Goal: Task Accomplishment & Management: Use online tool/utility

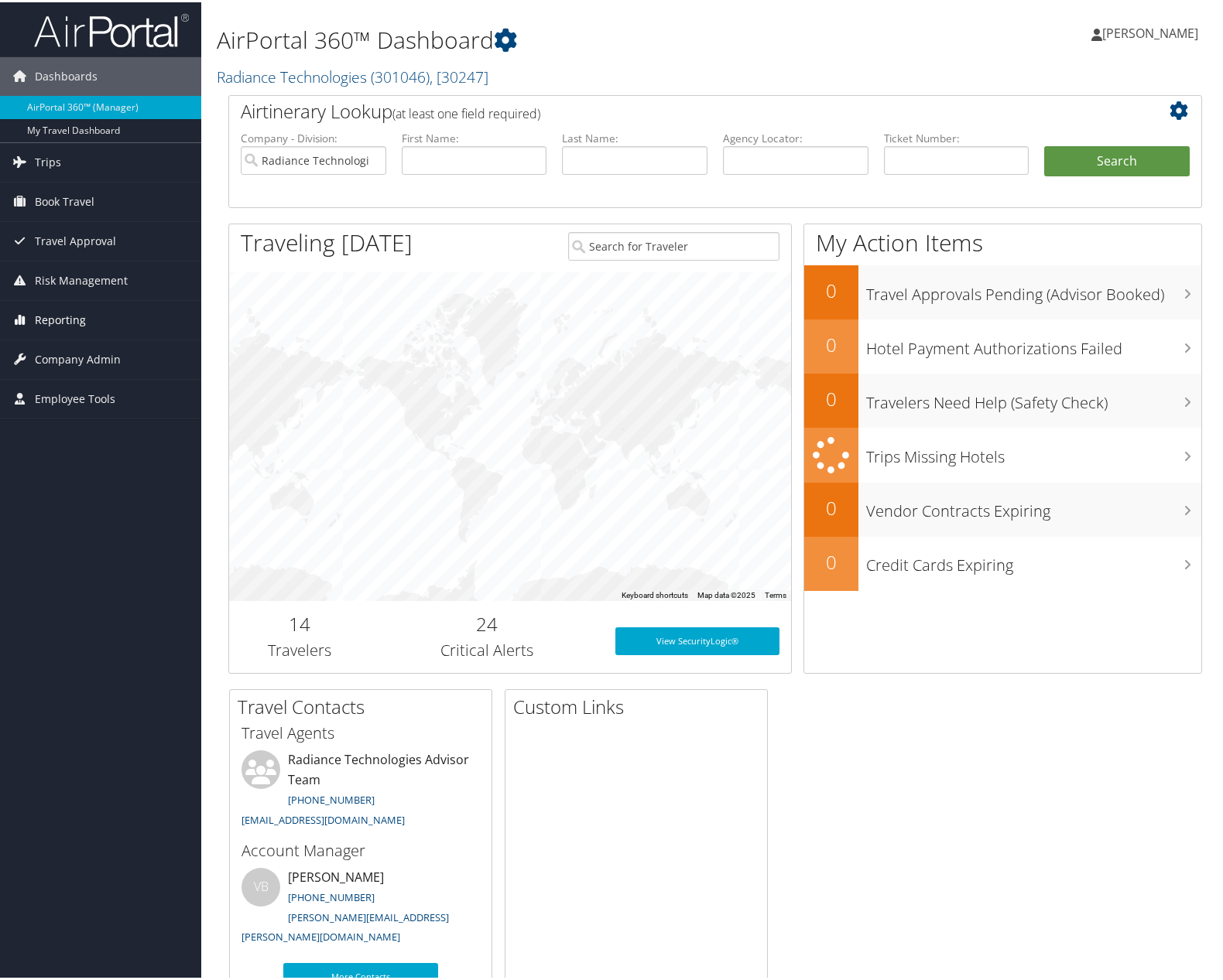
click at [68, 318] on span "Reporting" at bounding box center [61, 318] width 51 height 39
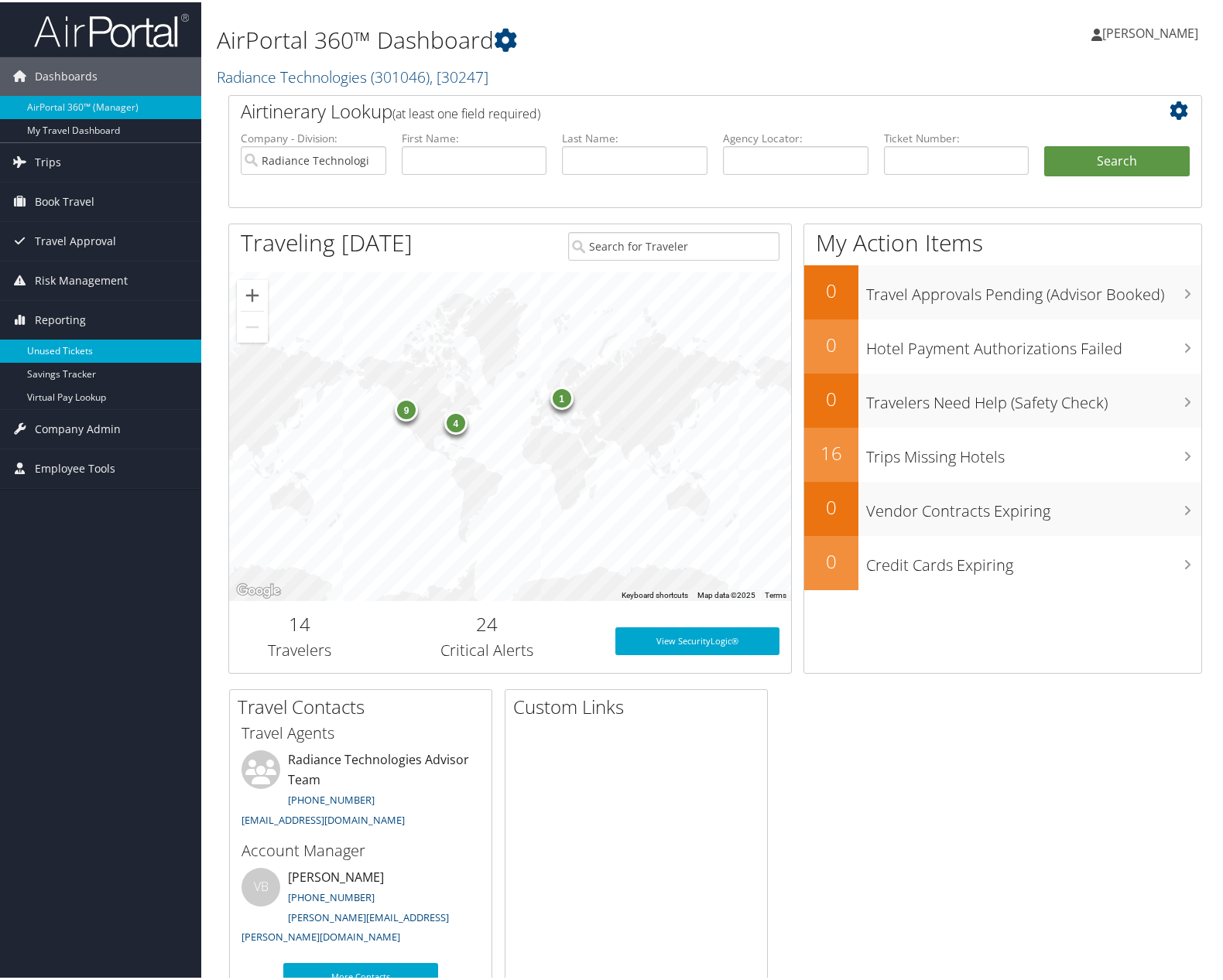
click at [78, 341] on link "Unused Tickets" at bounding box center [101, 349] width 202 height 23
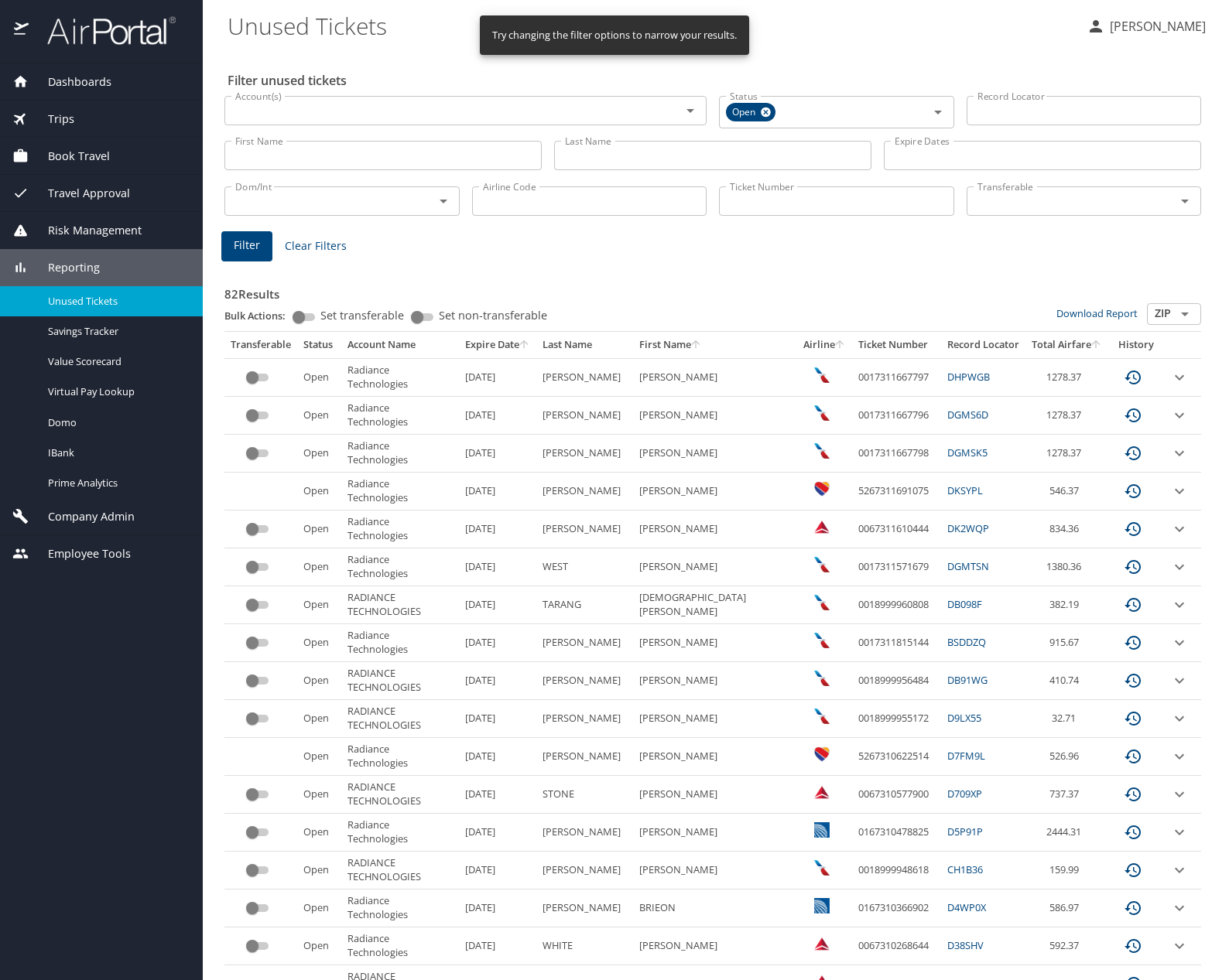
click at [595, 160] on input "Last Name" at bounding box center [713, 156] width 317 height 29
type input "jones"
click at [247, 248] on span "Filter" at bounding box center [247, 245] width 26 height 20
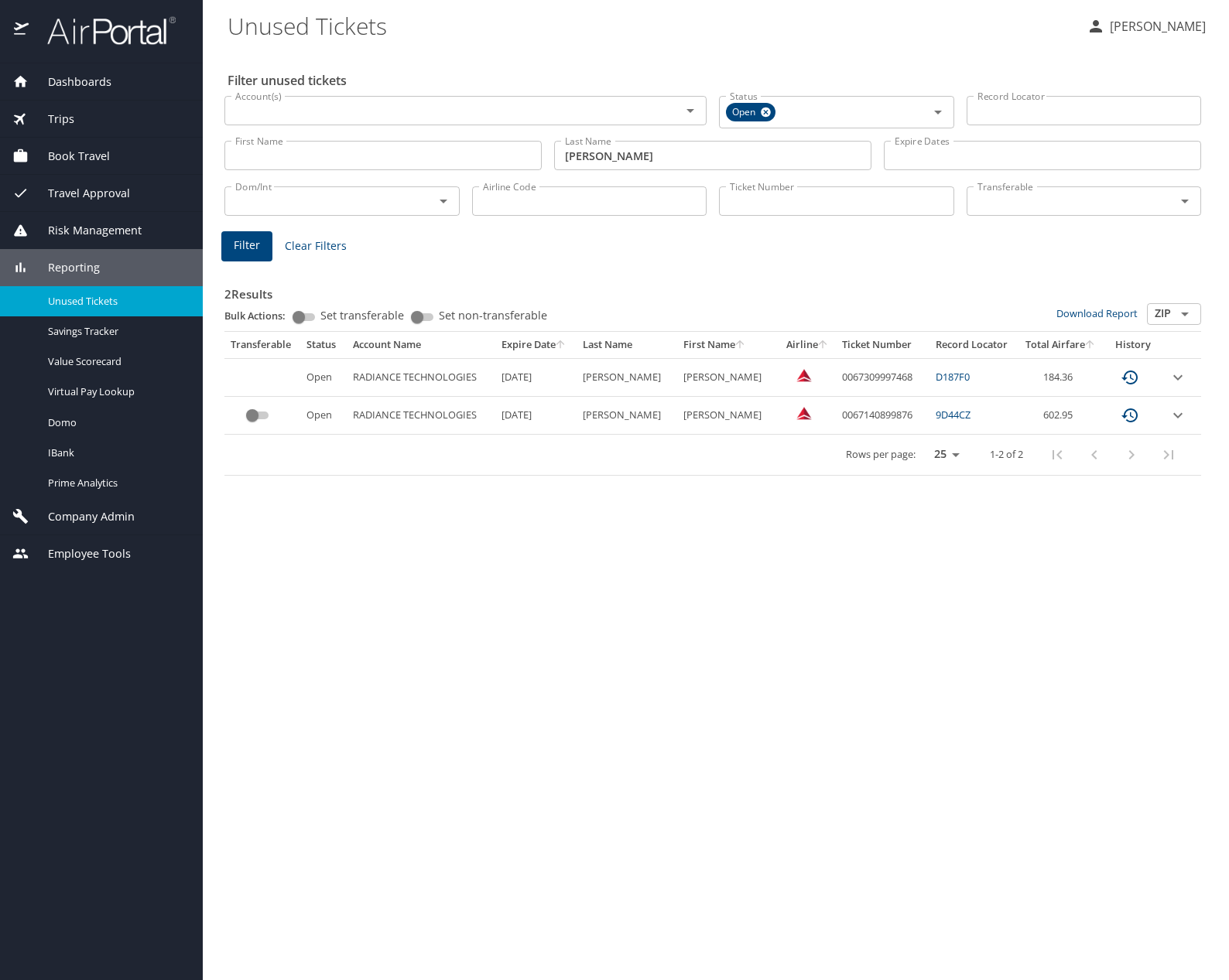
click at [98, 161] on span "Book Travel" at bounding box center [68, 156] width 81 height 17
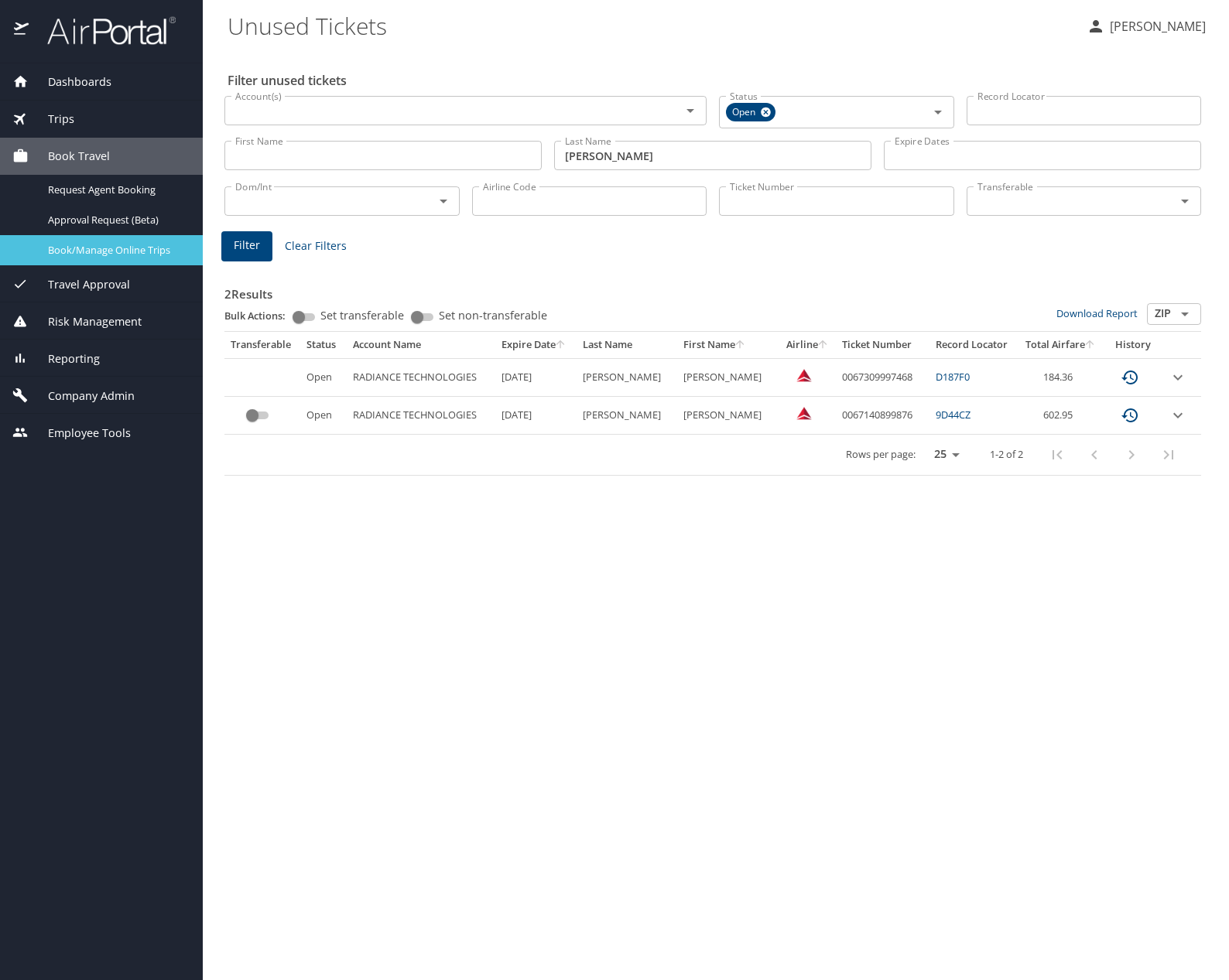
click at [91, 251] on span "Book/Manage Online Trips" at bounding box center [115, 249] width 136 height 15
